Goal: Task Accomplishment & Management: Manage account settings

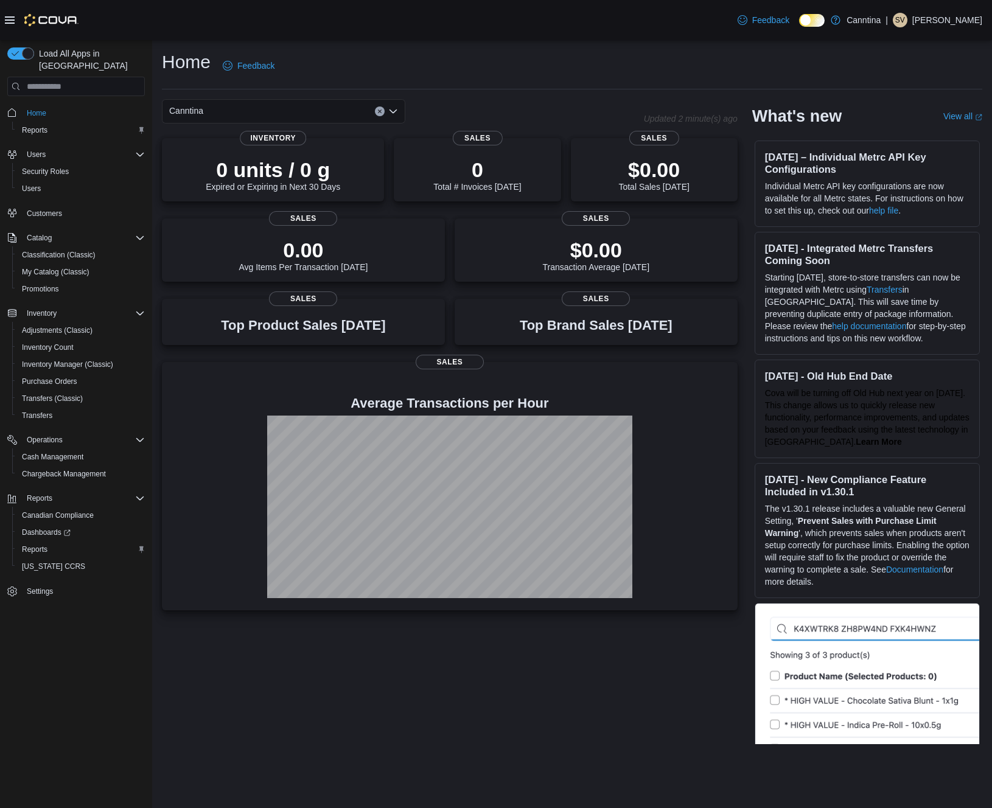
click at [936, 25] on p "Scott Van Boeyen" at bounding box center [947, 20] width 70 height 15
click at [912, 120] on span "Sign Out" at bounding box center [903, 125] width 33 height 12
